Goal: Navigation & Orientation: Find specific page/section

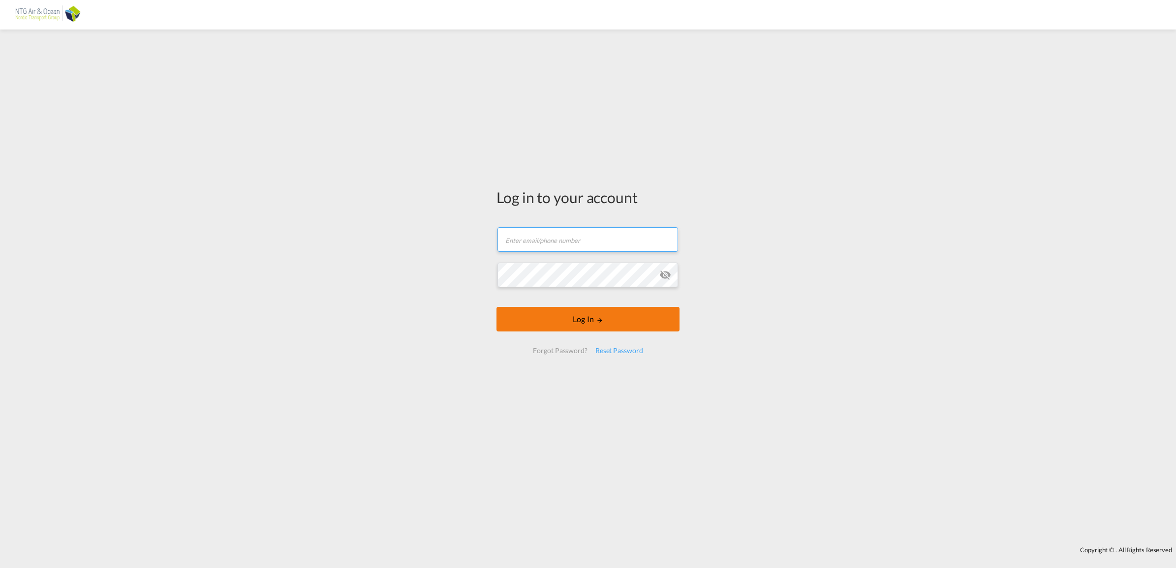
type input "[EMAIL_ADDRESS][DOMAIN_NAME]"
click at [589, 326] on button "Log In" at bounding box center [587, 319] width 183 height 25
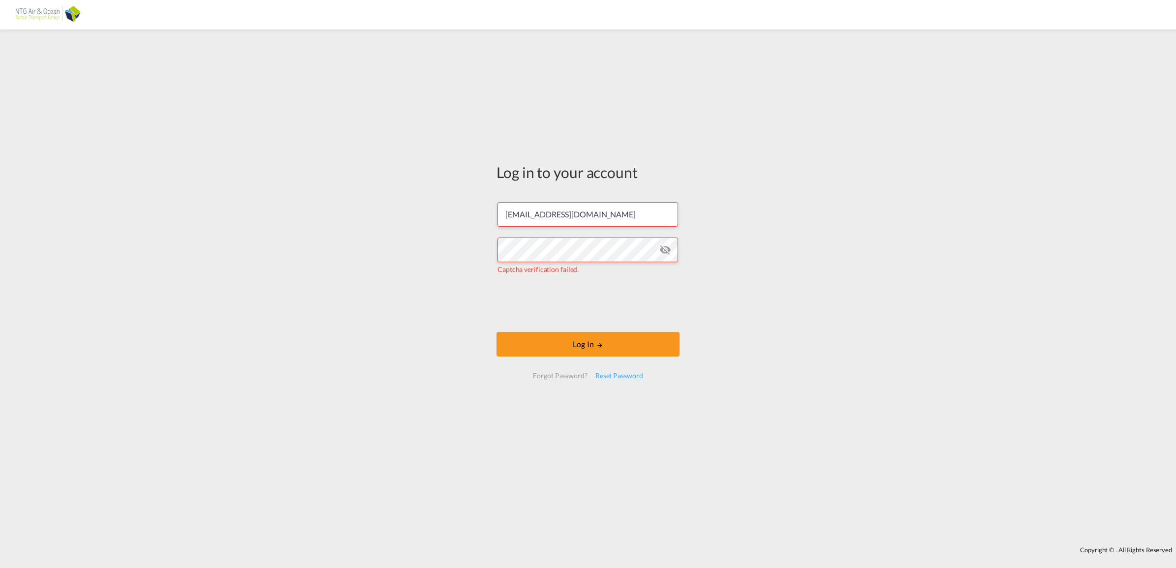
click at [666, 250] on md-icon "icon-eye-off" at bounding box center [665, 250] width 12 height 12
click at [564, 344] on button "Log In" at bounding box center [587, 344] width 183 height 25
